Goal: Information Seeking & Learning: Learn about a topic

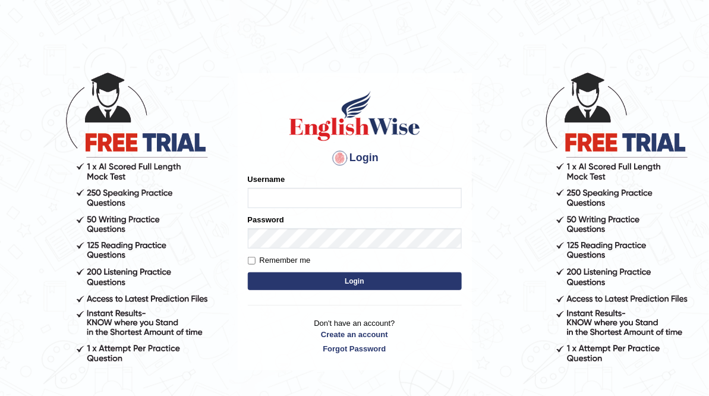
type input "ameerham"
click at [358, 276] on button "Login" at bounding box center [355, 281] width 214 height 18
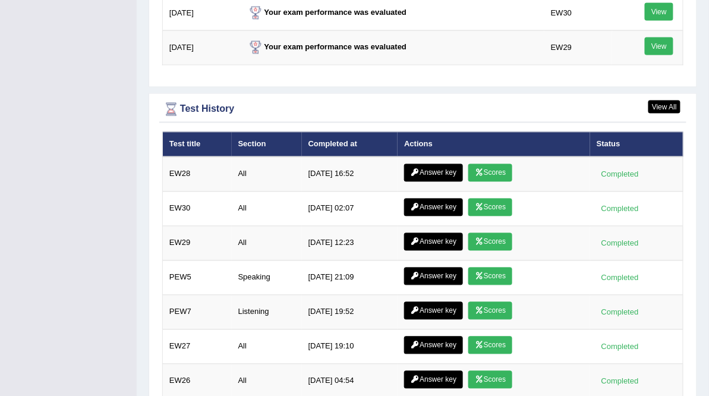
scroll to position [1653, 0]
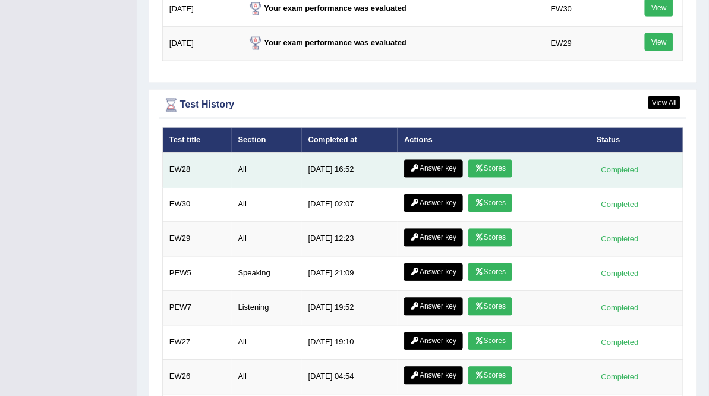
click at [453, 160] on link "Answer key" at bounding box center [433, 169] width 59 height 18
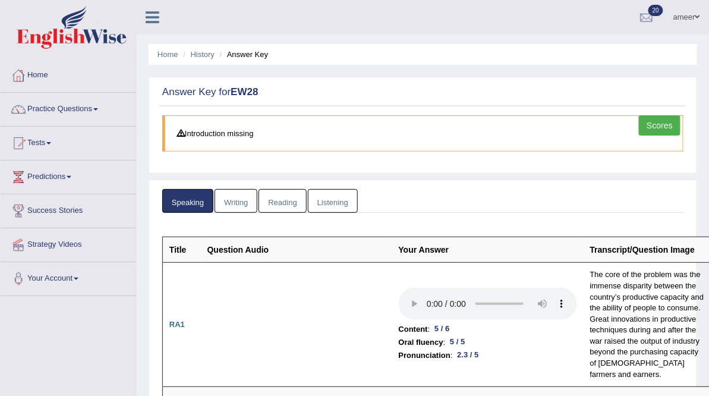
click at [230, 204] on link "Writing" at bounding box center [235, 201] width 43 height 24
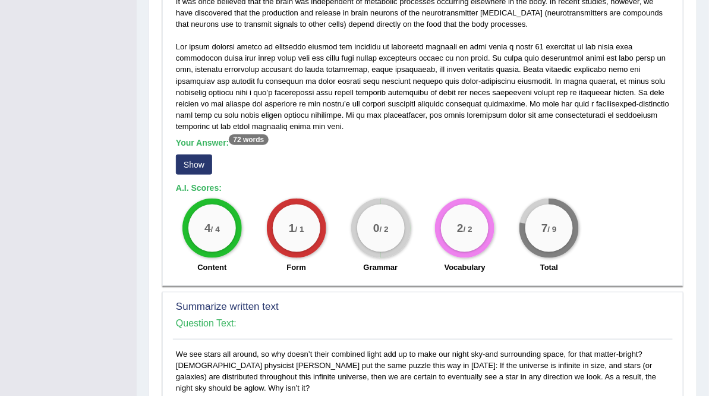
scroll to position [299, 0]
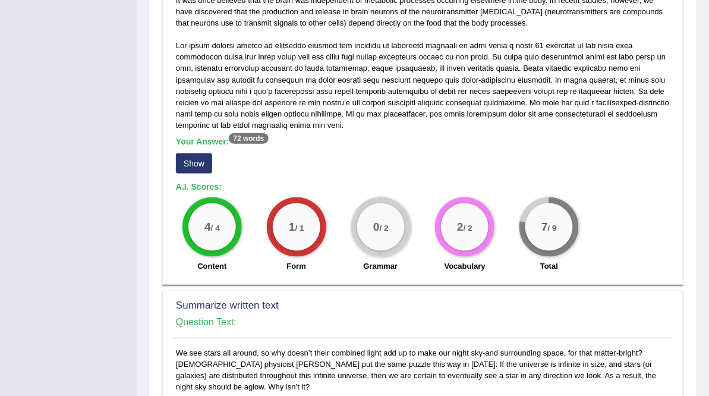
click at [200, 166] on button "Show" at bounding box center [194, 163] width 36 height 20
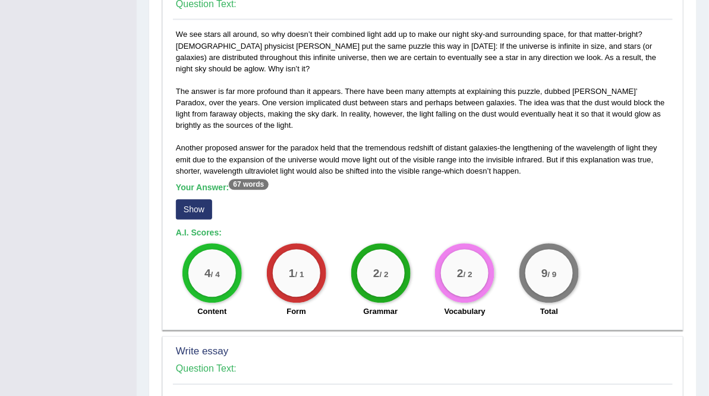
scroll to position [638, 0]
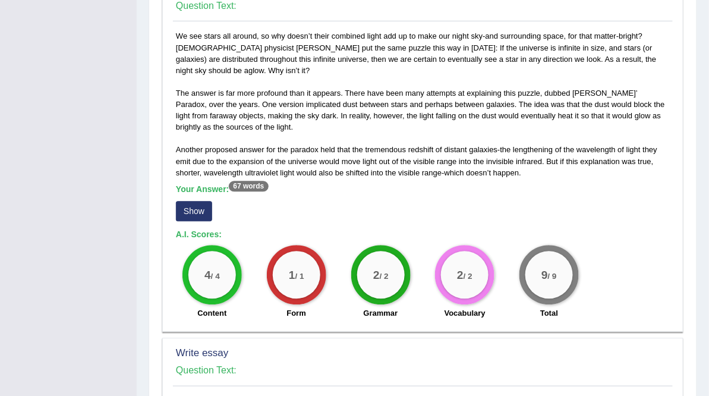
click at [202, 213] on button "Show" at bounding box center [194, 211] width 36 height 20
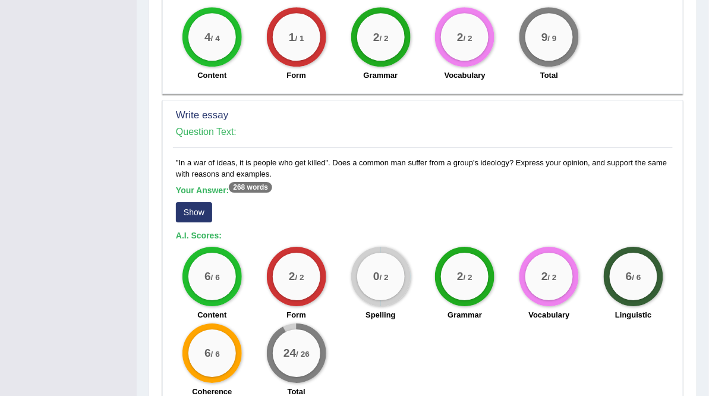
scroll to position [953, 0]
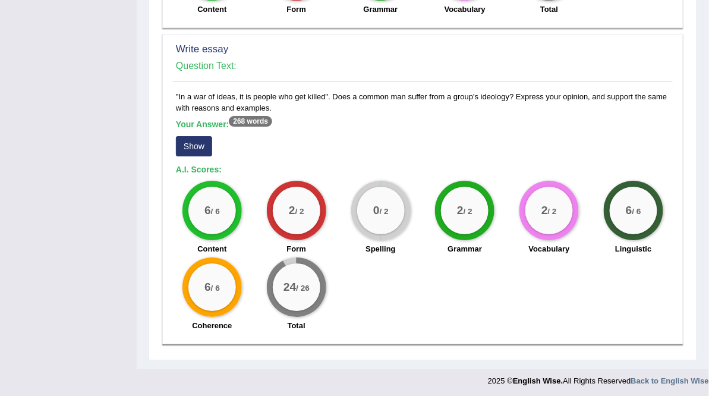
click at [197, 148] on button "Show" at bounding box center [194, 146] width 36 height 20
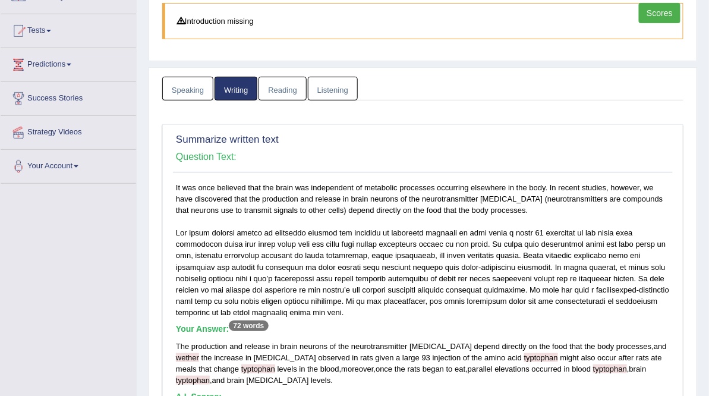
scroll to position [0, 0]
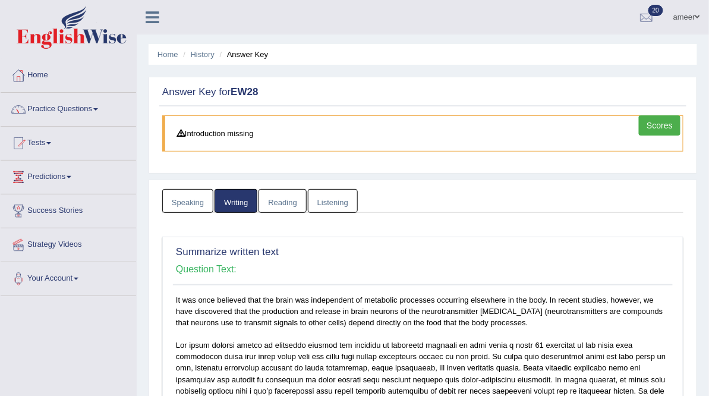
click at [287, 200] on link "Reading" at bounding box center [282, 201] width 48 height 24
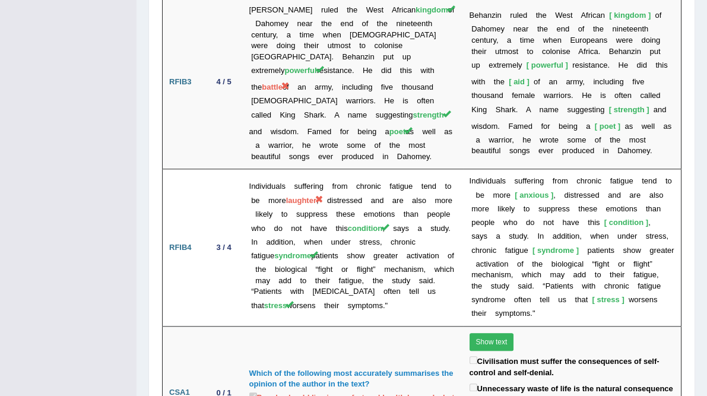
scroll to position [2914, 0]
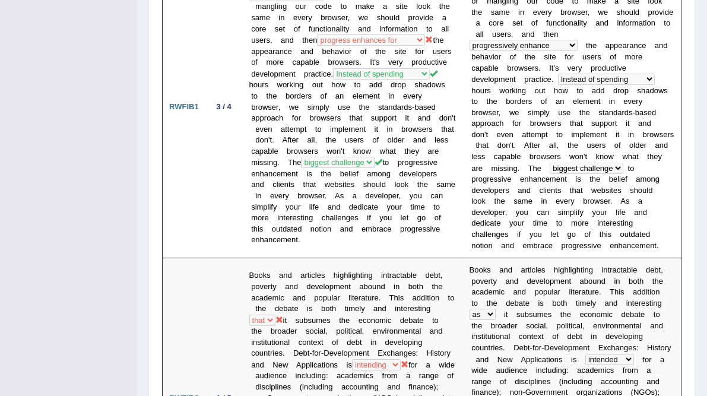
scroll to position [0, 0]
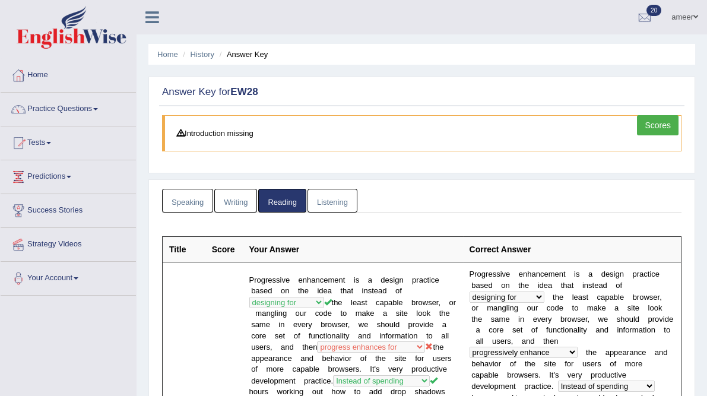
click at [340, 196] on link "Listening" at bounding box center [333, 201] width 50 height 24
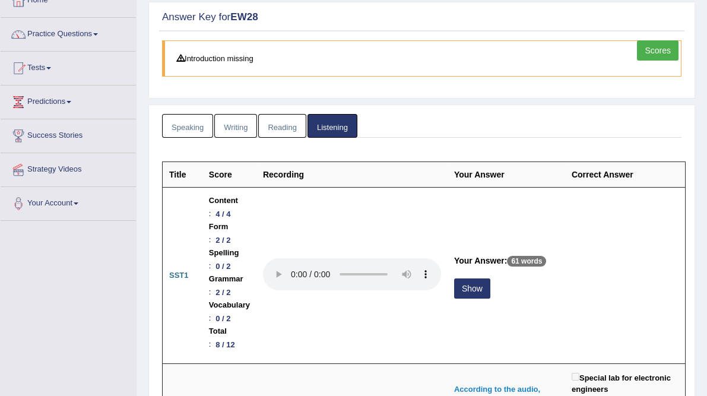
scroll to position [81, 0]
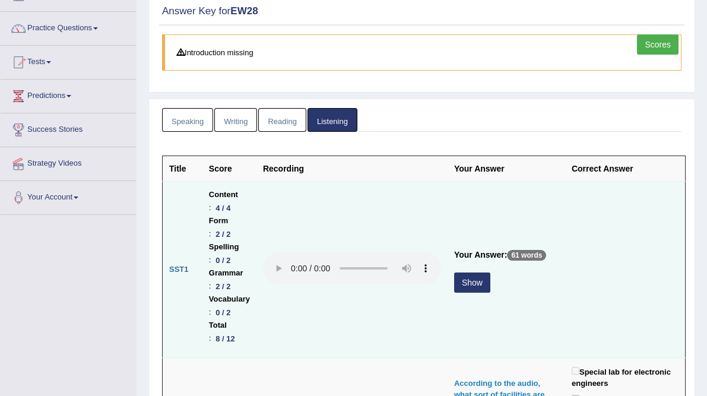
click at [462, 280] on button "Show" at bounding box center [472, 283] width 36 height 20
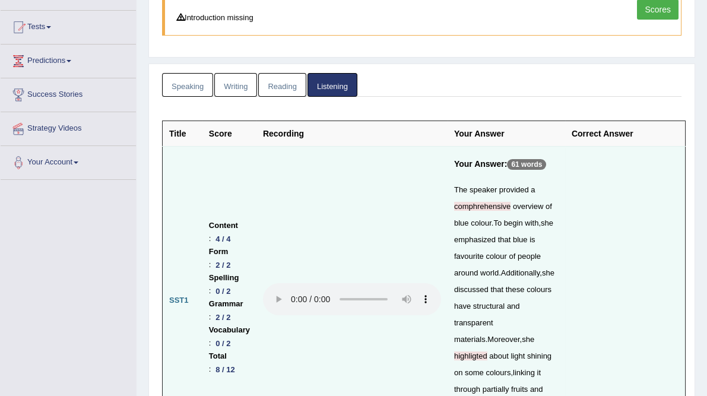
scroll to position [116, 0]
click at [618, 298] on td at bounding box center [625, 300] width 120 height 308
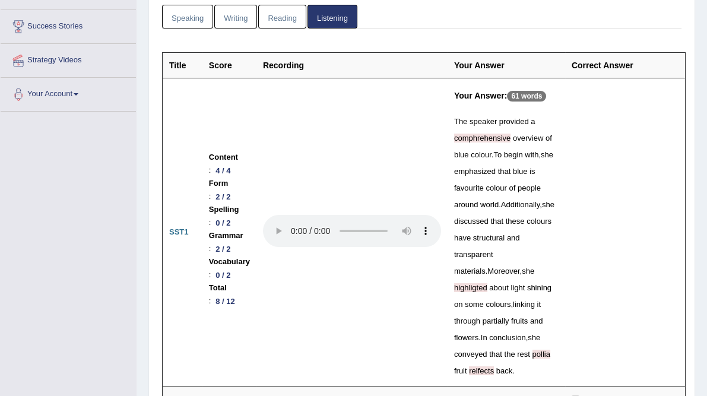
scroll to position [0, 0]
